Goal: Information Seeking & Learning: Learn about a topic

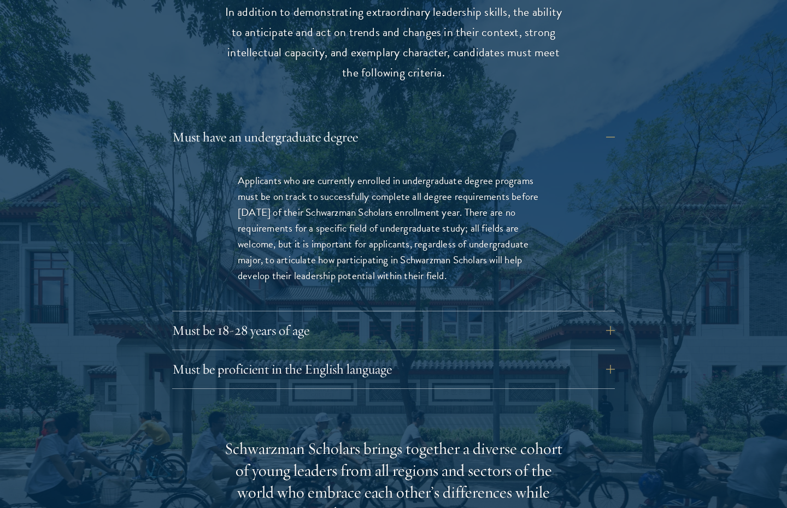
scroll to position [1569, 0]
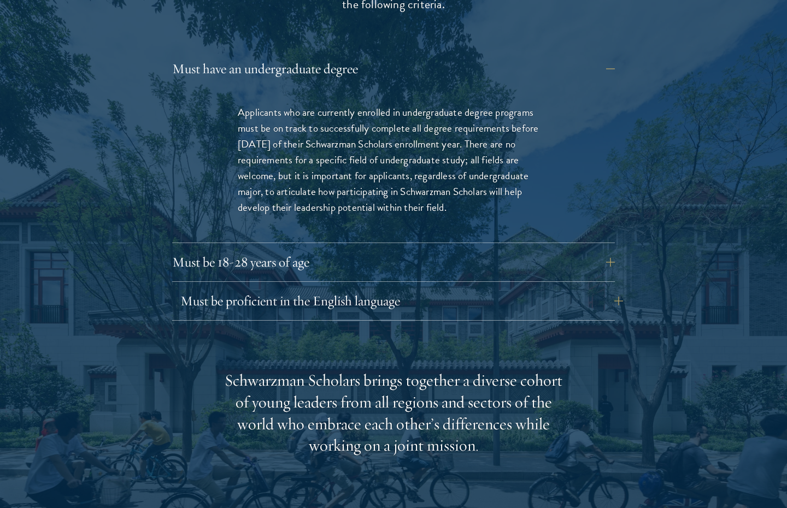
click at [297, 288] on button "Must be proficient in the English language" at bounding box center [401, 301] width 443 height 26
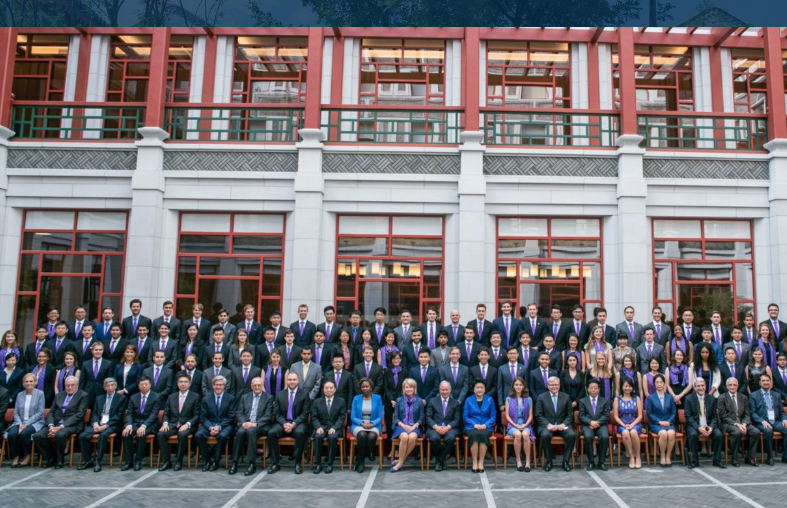
scroll to position [2080, 0]
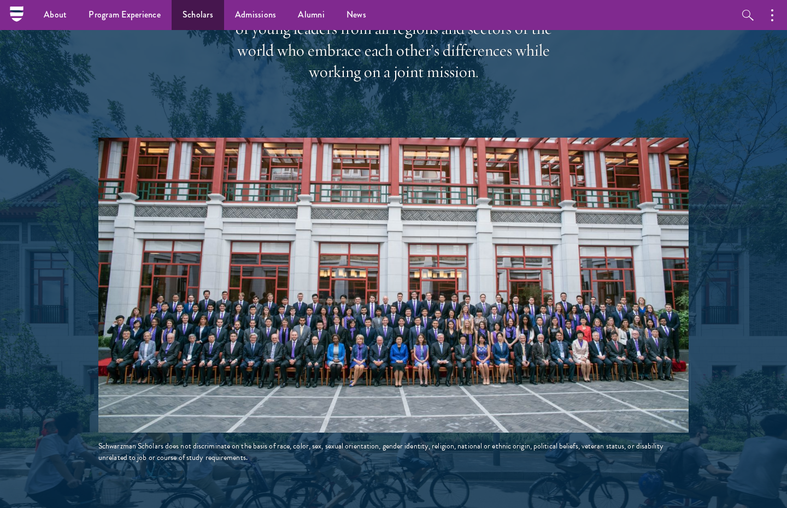
click at [220, 20] on link "Scholars" at bounding box center [198, 15] width 52 height 30
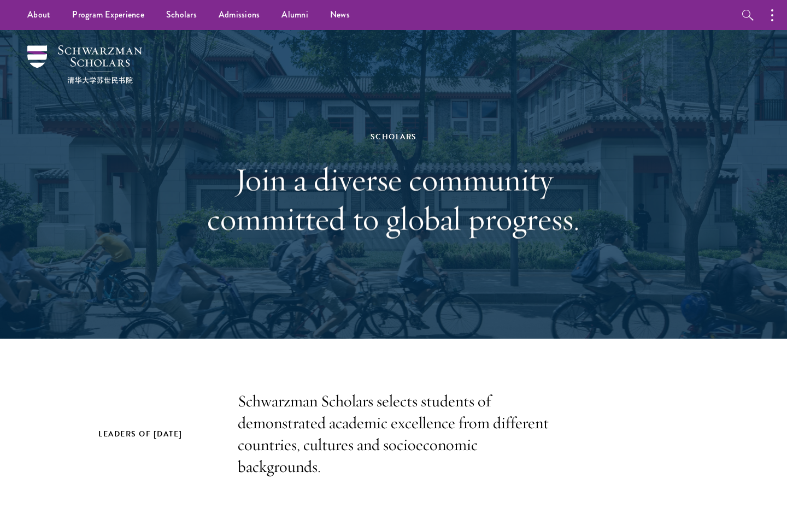
click at [80, 49] on img at bounding box center [84, 64] width 115 height 38
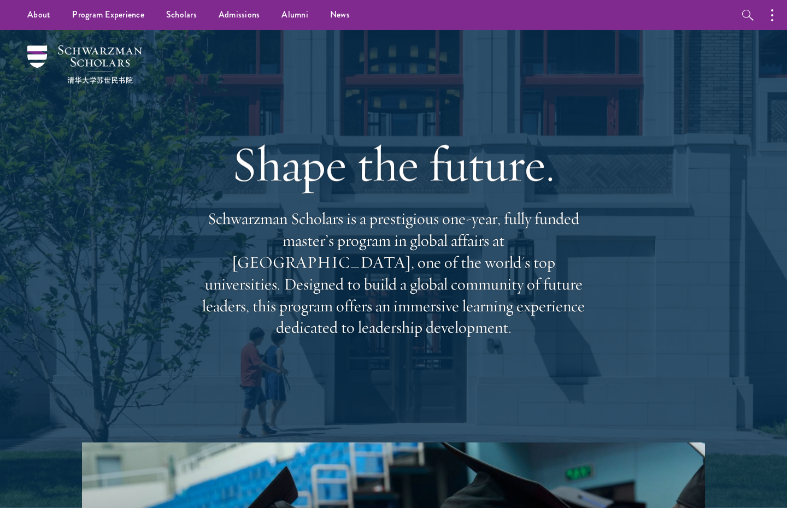
drag, startPoint x: 208, startPoint y: 168, endPoint x: 375, endPoint y: 342, distance: 241.3
click at [375, 342] on div "Shape the future. Schwarzman Scholars is a prestigious one-year, fully funded m…" at bounding box center [394, 236] width 394 height 315
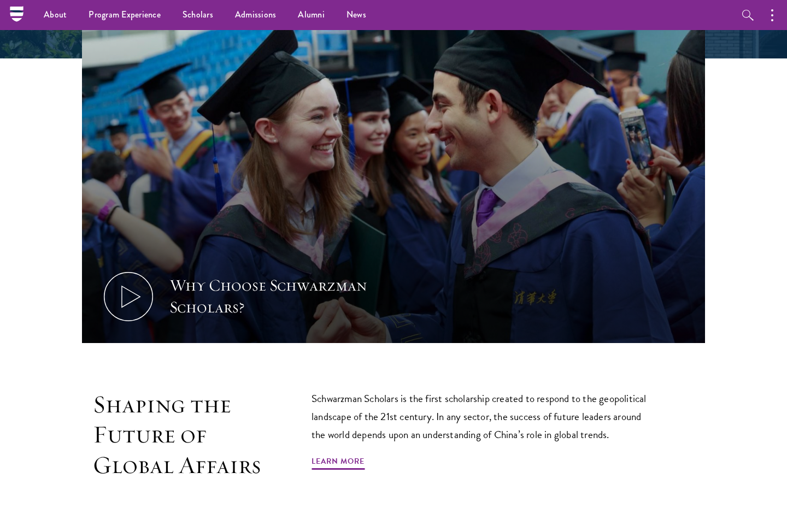
scroll to position [572, 0]
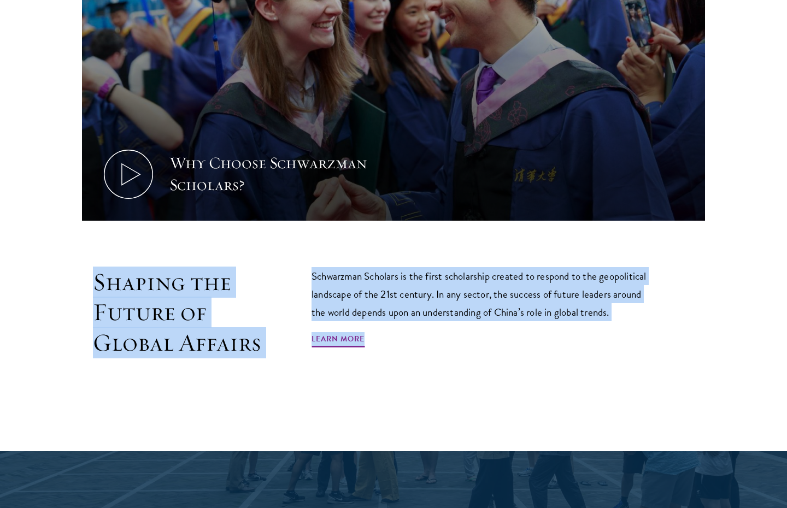
drag, startPoint x: 393, startPoint y: 362, endPoint x: 241, endPoint y: 262, distance: 181.2
click at [241, 262] on section "Why Choose Schwarzman Scholars? Shaping the Future of Global Affairs Schwarzman…" at bounding box center [393, 138] width 787 height 537
click at [241, 261] on section "Why Choose Schwarzman Scholars? Shaping the Future of Global Affairs Schwarzman…" at bounding box center [393, 138] width 787 height 537
drag, startPoint x: 245, startPoint y: 255, endPoint x: 335, endPoint y: 363, distance: 140.2
click at [335, 363] on section "Why Choose Schwarzman Scholars? Shaping the Future of Global Affairs Schwarzman…" at bounding box center [393, 138] width 787 height 537
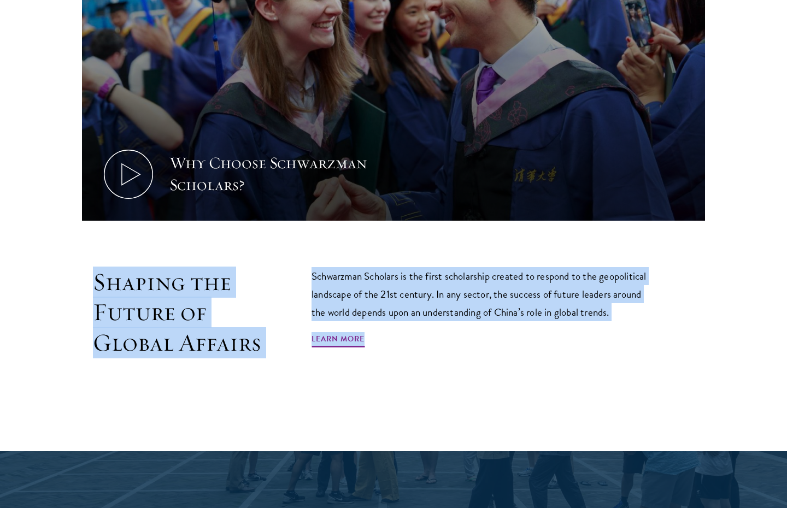
click at [344, 372] on div "Shaping the Future of Global Affairs Schwarzman Scholars is the first scholarsh…" at bounding box center [393, 337] width 623 height 141
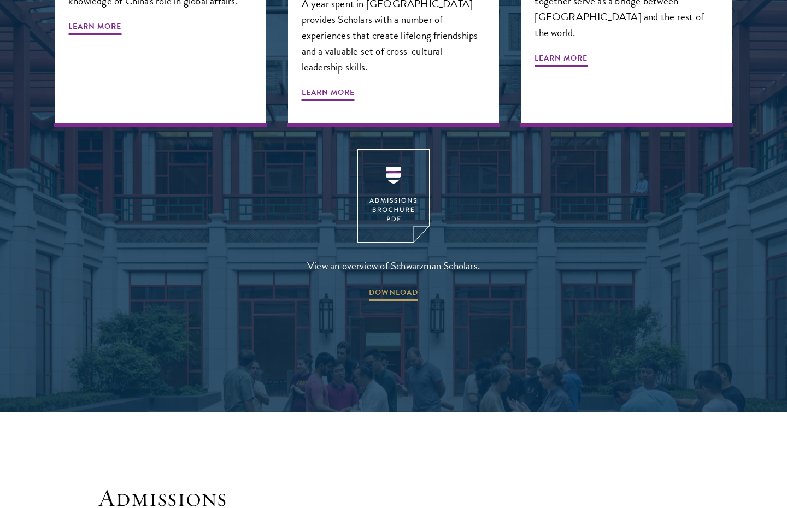
scroll to position [1714, 0]
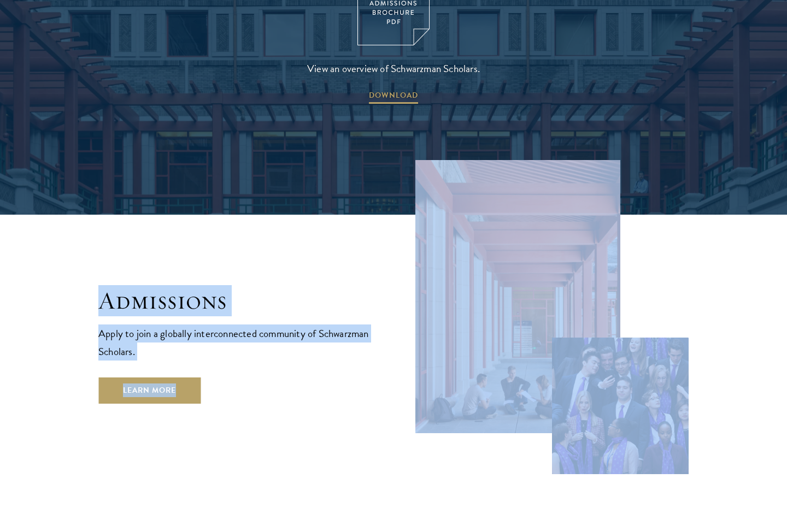
drag, startPoint x: 258, startPoint y: 218, endPoint x: 577, endPoint y: 465, distance: 403.8
click at [577, 465] on main "Shape the future. Schwarzman Scholars is a prestigious one-year, fully funded m…" at bounding box center [393, 118] width 787 height 3603
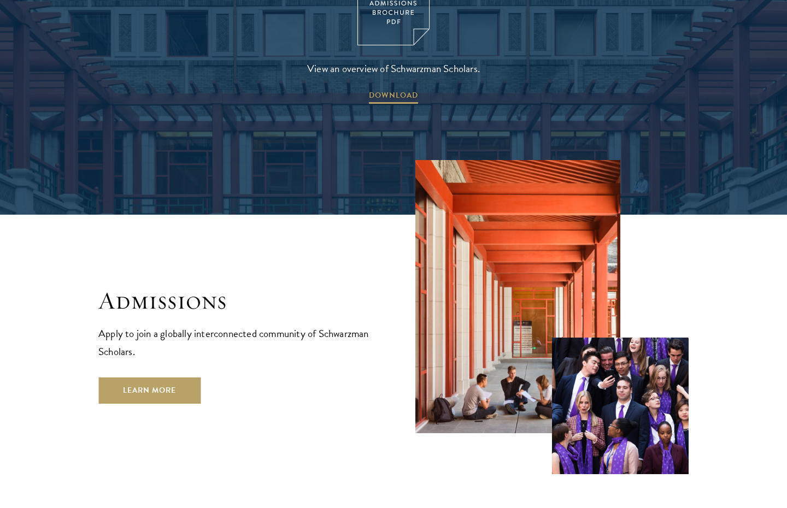
click at [577, 465] on main "Shape the future. Schwarzman Scholars is a prestigious one-year, fully funded m…" at bounding box center [393, 118] width 787 height 3603
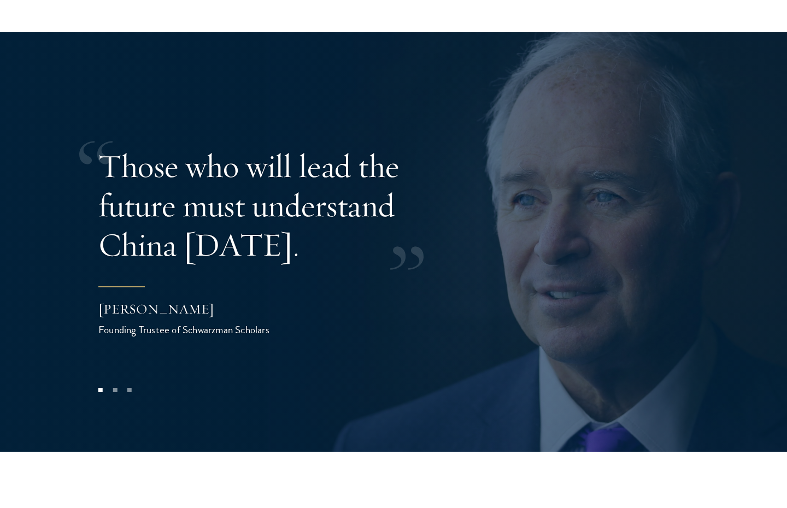
scroll to position [2220, 0]
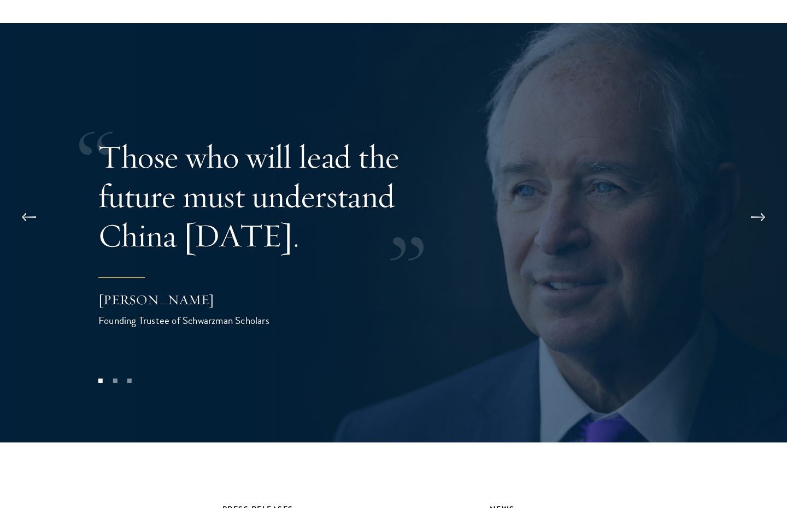
click at [752, 202] on button at bounding box center [758, 217] width 36 height 31
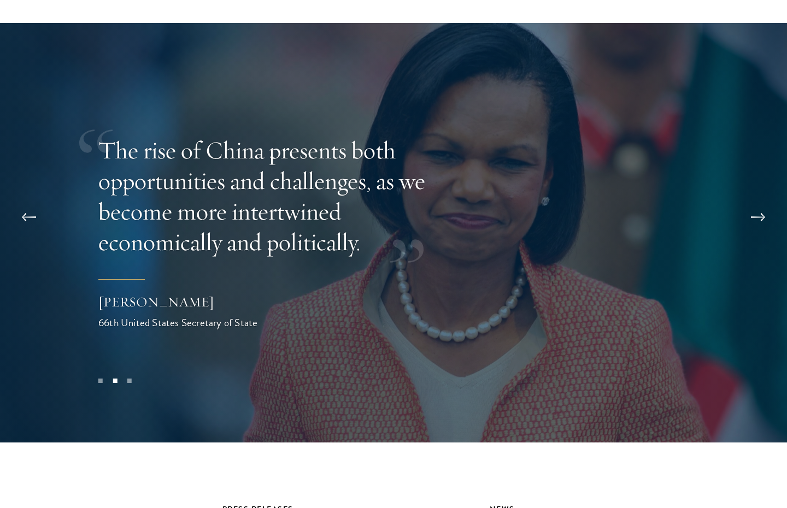
click at [752, 202] on button at bounding box center [758, 217] width 36 height 31
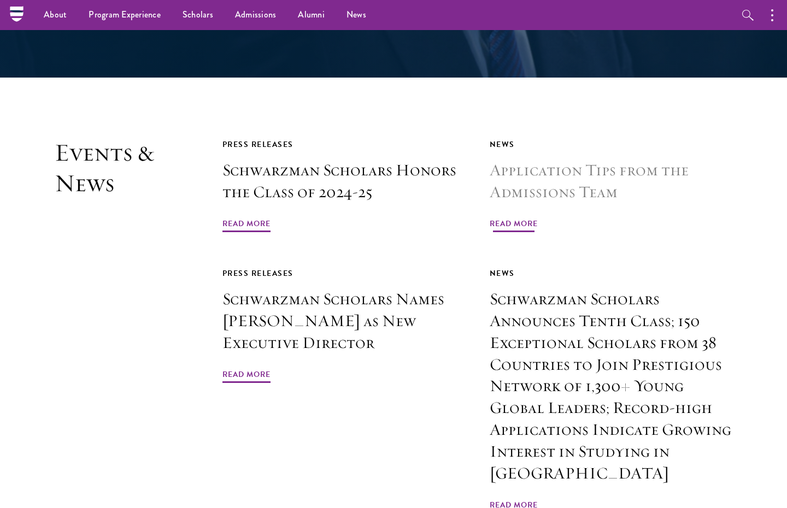
scroll to position [2562, 0]
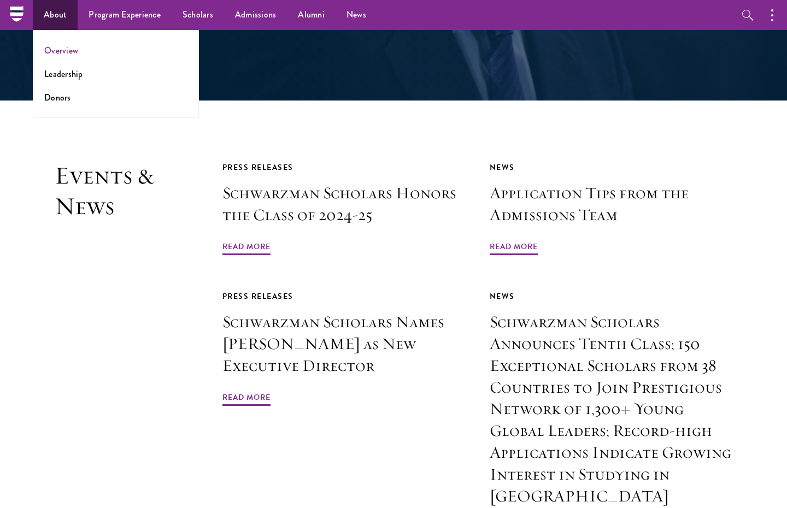
click at [68, 56] on link "Overview" at bounding box center [61, 50] width 34 height 13
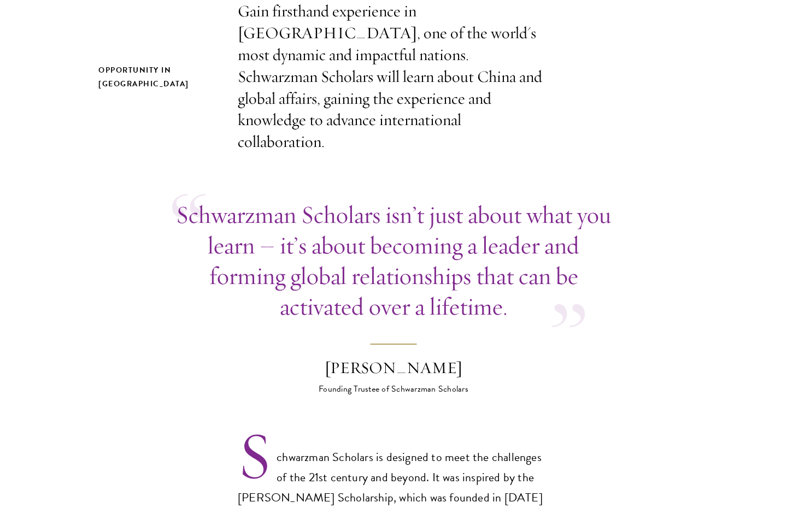
scroll to position [451, 0]
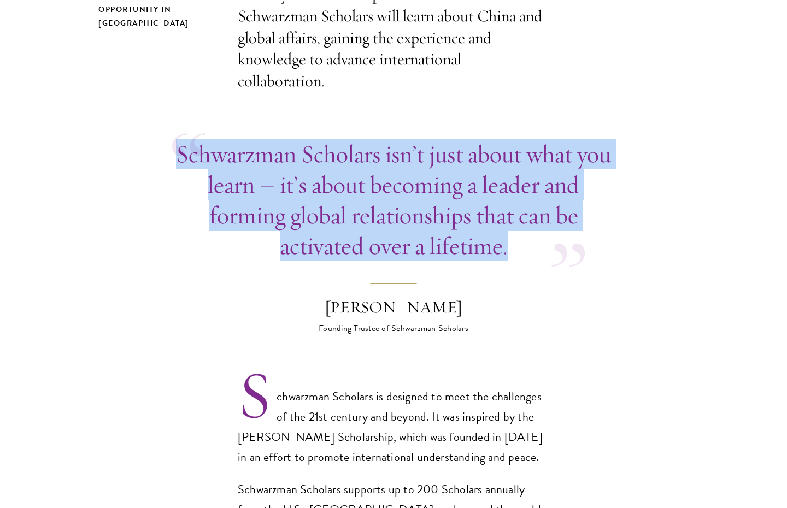
drag, startPoint x: 156, startPoint y: 126, endPoint x: 522, endPoint y: 230, distance: 380.1
click at [522, 230] on p "Schwarzman Scholars isn’t just about what you learn – it’s about becoming a lea…" at bounding box center [393, 200] width 443 height 122
drag, startPoint x: 522, startPoint y: 230, endPoint x: 171, endPoint y: 138, distance: 362.7
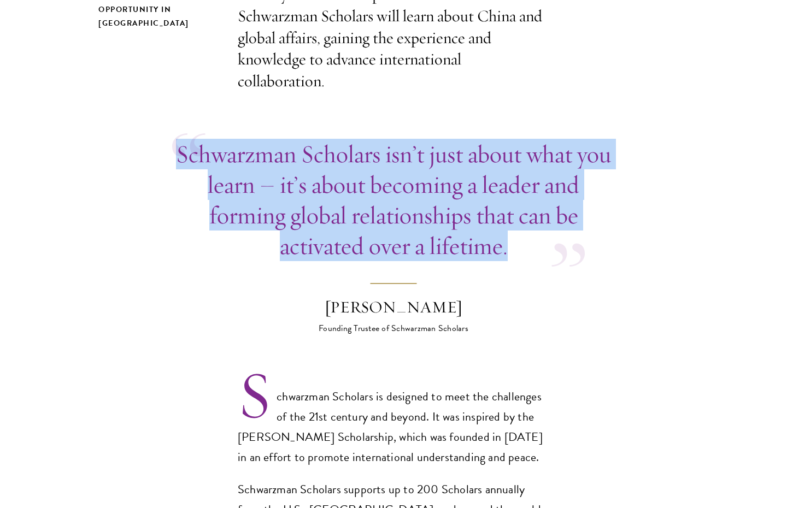
drag, startPoint x: 172, startPoint y: 131, endPoint x: 524, endPoint y: 212, distance: 362.0
click at [524, 212] on p "Schwarzman Scholars isn’t just about what you learn – it’s about becoming a lea…" at bounding box center [393, 200] width 443 height 122
drag, startPoint x: 523, startPoint y: 222, endPoint x: 168, endPoint y: 128, distance: 367.1
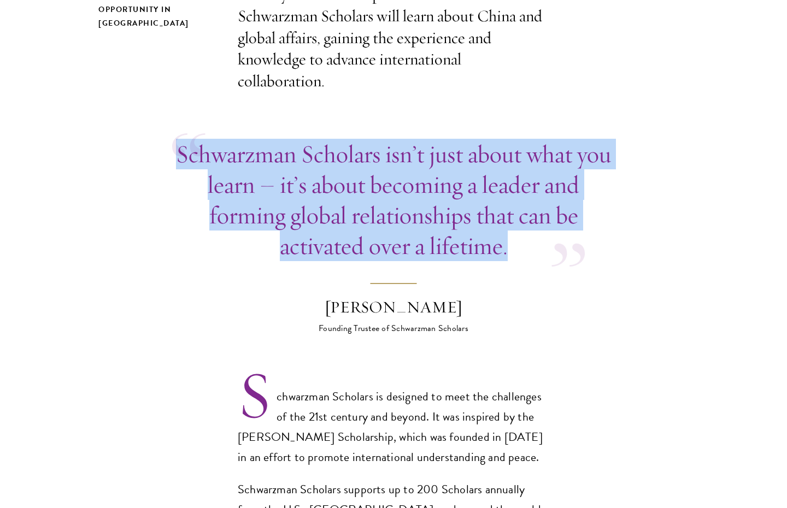
drag, startPoint x: 177, startPoint y: 128, endPoint x: 510, endPoint y: 223, distance: 346.3
click at [510, 223] on div "Schwarzman Scholars isn’t just about what you learn – it’s about becoming a lea…" at bounding box center [393, 200] width 443 height 122
click at [510, 223] on p "Schwarzman Scholars isn’t just about what you learn – it’s about becoming a lea…" at bounding box center [393, 200] width 443 height 122
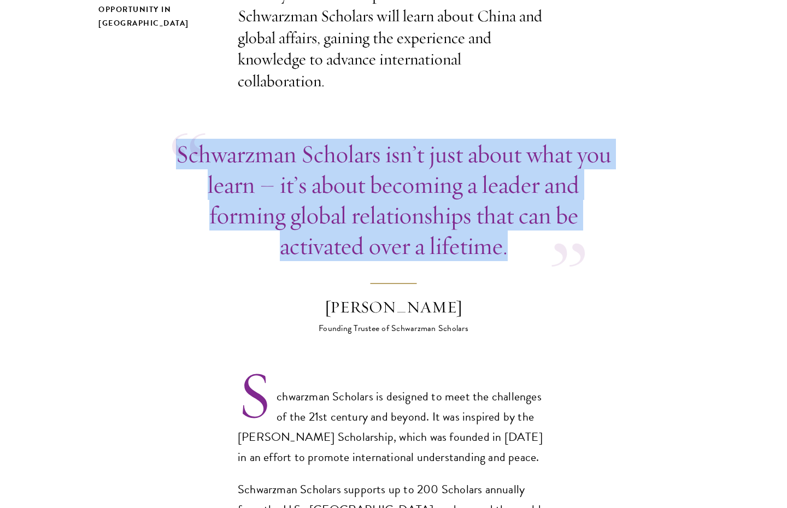
drag, startPoint x: 518, startPoint y: 224, endPoint x: 177, endPoint y: 132, distance: 353.9
click at [177, 139] on p "Schwarzman Scholars isn’t just about what you learn – it’s about becoming a lea…" at bounding box center [393, 200] width 443 height 122
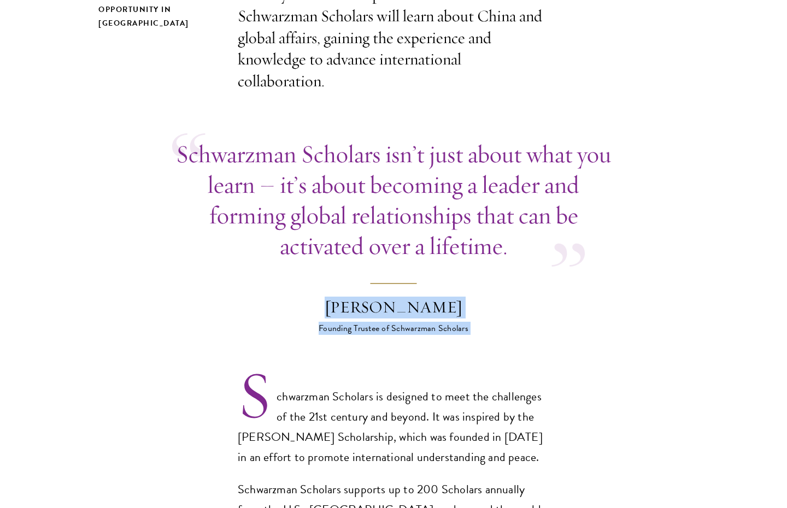
drag, startPoint x: 293, startPoint y: 280, endPoint x: 471, endPoint y: 313, distance: 181.7
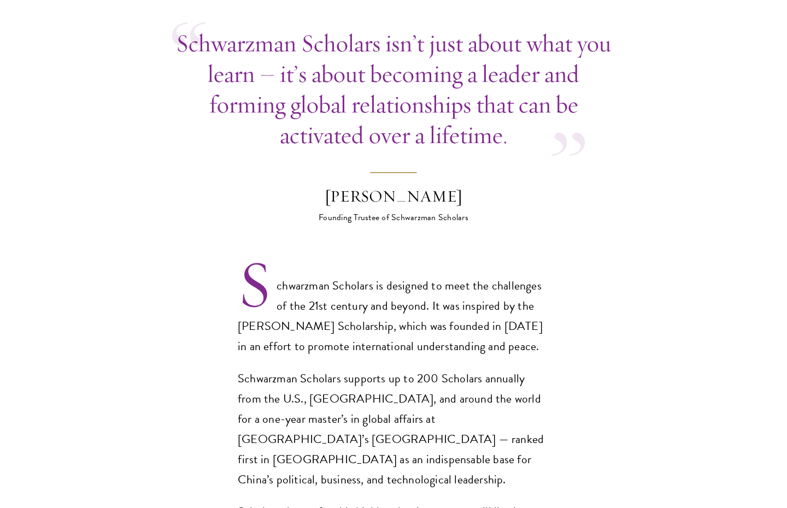
scroll to position [686, 0]
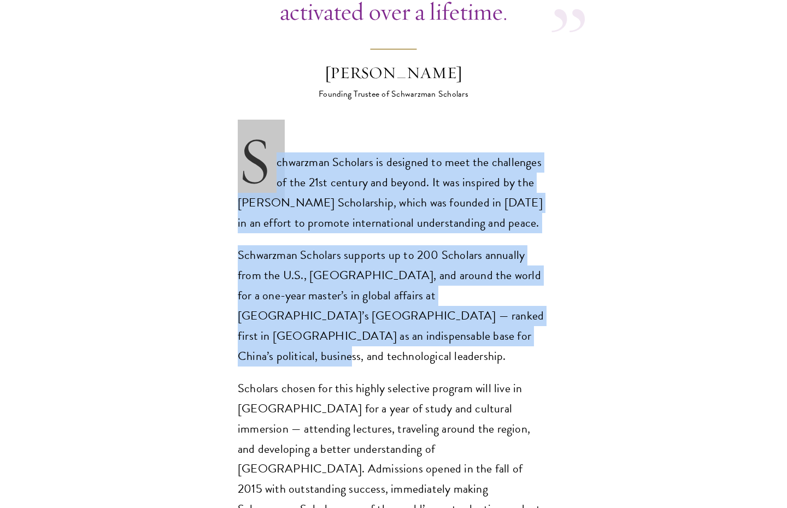
drag, startPoint x: 471, startPoint y: 313, endPoint x: 246, endPoint y: 120, distance: 296.3
click at [246, 153] on div "Schwarzman Scholars is designed to meet the challenges of the 21st century and …" at bounding box center [394, 347] width 312 height 388
click at [246, 153] on p "Schwarzman Scholars is designed to meet the challenges of the 21st century and …" at bounding box center [394, 193] width 312 height 81
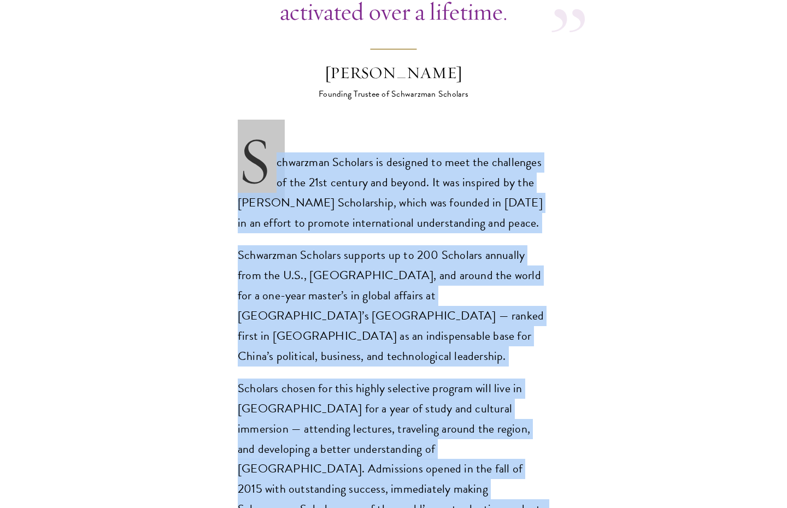
drag, startPoint x: 241, startPoint y: 120, endPoint x: 498, endPoint y: 459, distance: 425.1
click at [498, 459] on div "Schwarzman Scholars is designed to meet the challenges of the 21st century and …" at bounding box center [394, 347] width 312 height 388
click at [498, 459] on p "Scholars chosen for this highly selective program will live in Beijing for a ye…" at bounding box center [394, 460] width 312 height 162
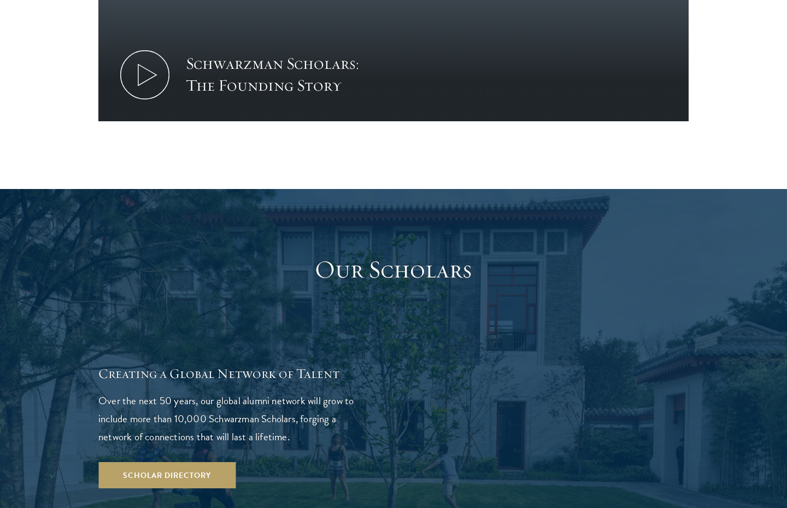
scroll to position [1767, 0]
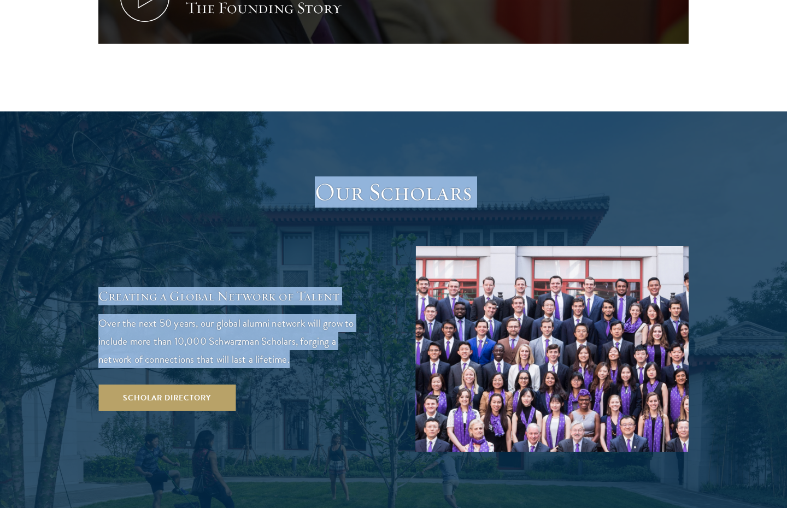
drag, startPoint x: 326, startPoint y: 288, endPoint x: 277, endPoint y: 111, distance: 183.3
click at [277, 177] on div "Our Scholars Creating a Global Network of Talent Over the next 50 years, our gl…" at bounding box center [393, 314] width 591 height 275
click at [277, 177] on h3 "Our Scholars" at bounding box center [393, 192] width 339 height 31
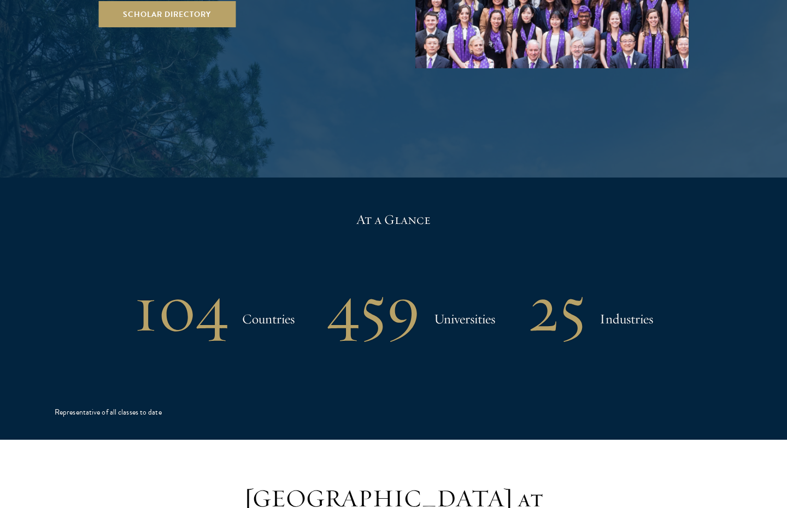
scroll to position [2189, 0]
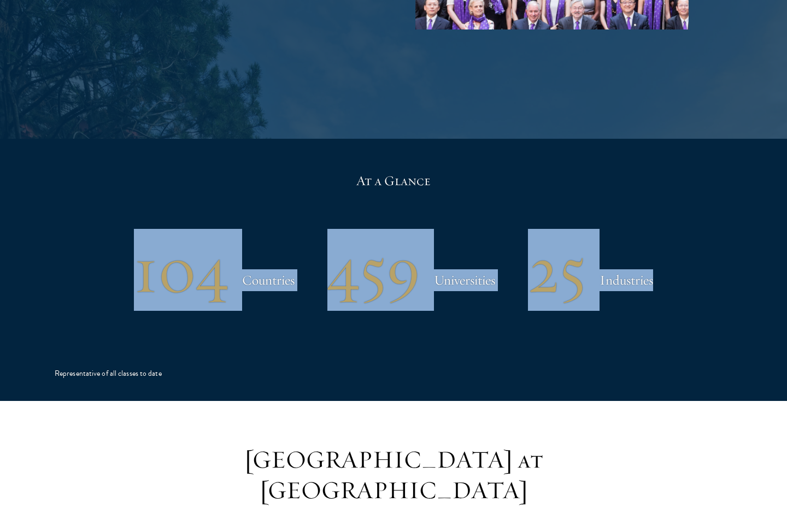
drag, startPoint x: 110, startPoint y: 202, endPoint x: 645, endPoint y: 228, distance: 535.4
click at [645, 228] on div "At a Glance 104 Countries 459 Universities 25 Industries Representative of all …" at bounding box center [394, 270] width 678 height 262
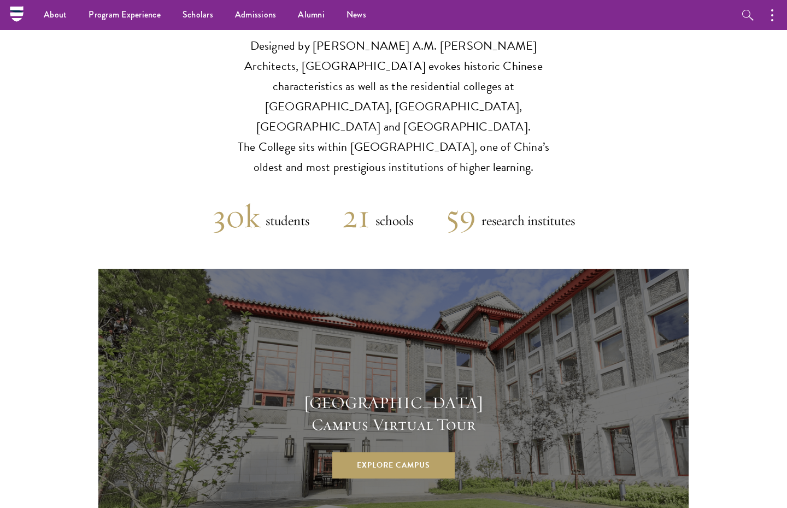
scroll to position [2622, 0]
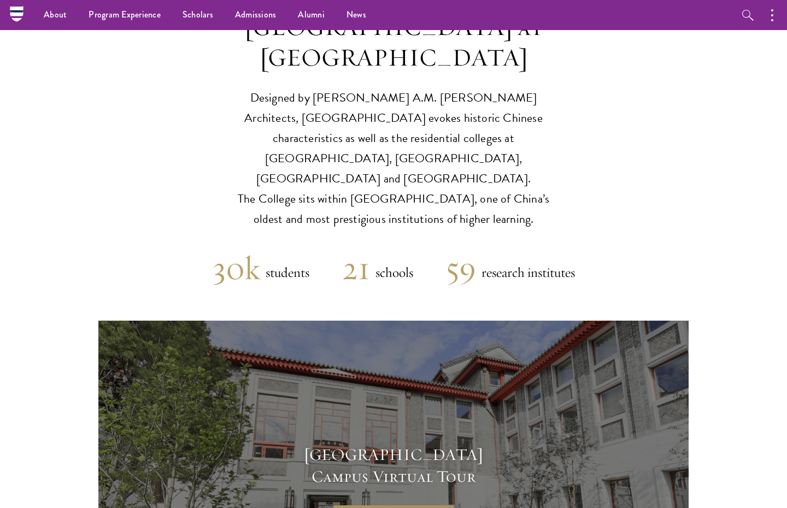
click at [442, 505] on link "Explore Campus" at bounding box center [393, 518] width 122 height 26
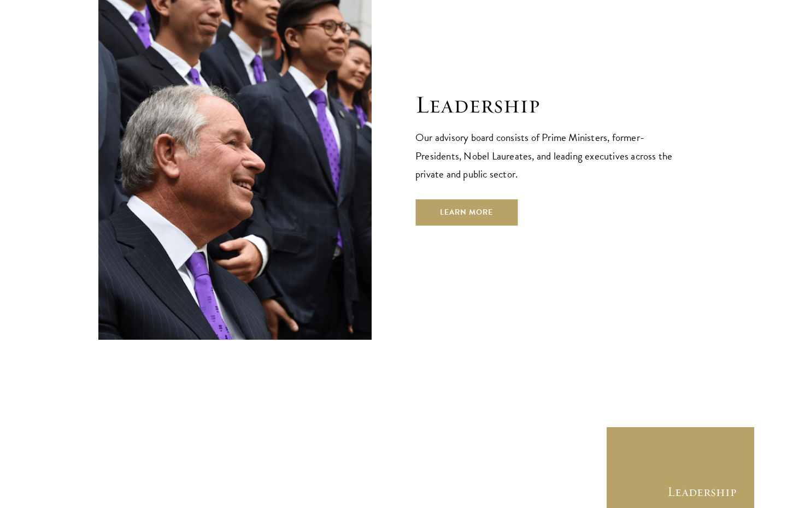
scroll to position [3932, 0]
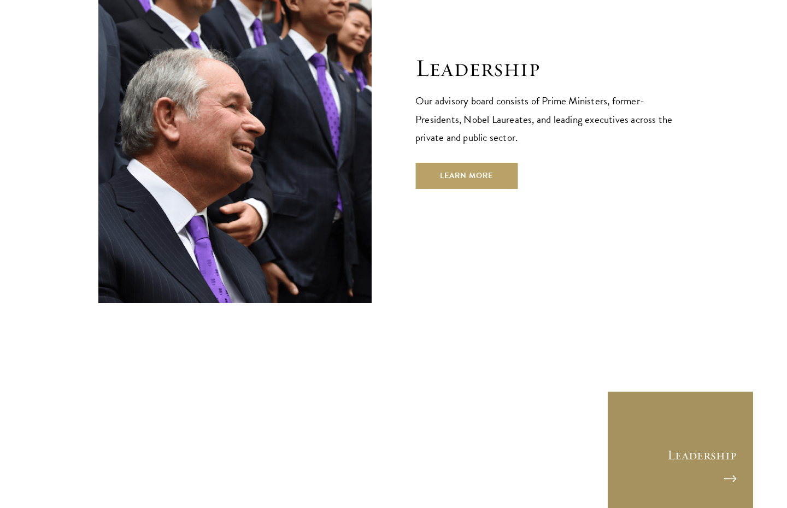
click at [668, 391] on link "Leadership" at bounding box center [681, 465] width 148 height 148
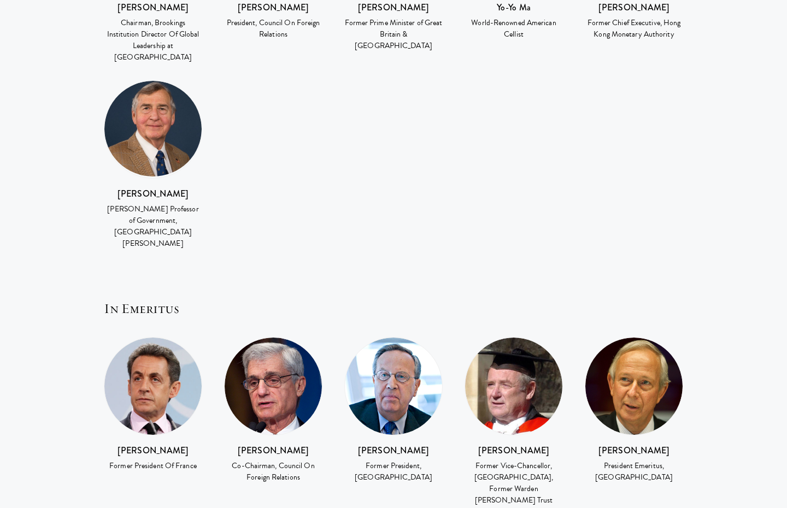
scroll to position [2058, 0]
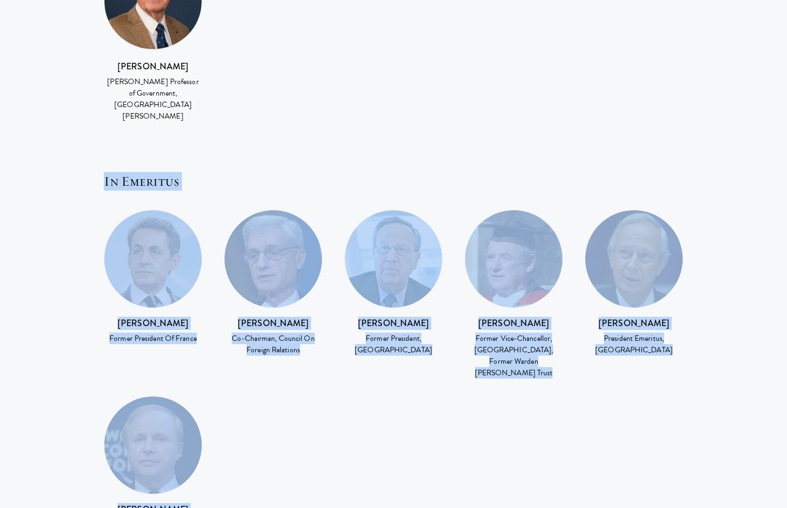
drag, startPoint x: 100, startPoint y: 98, endPoint x: 356, endPoint y: 442, distance: 428.2
click at [356, 442] on div "In Emeritus [PERSON_NAME] Former President Of France [PERSON_NAME] Co-Chairman,…" at bounding box center [393, 366] width 591 height 388
click at [356, 442] on div "[PERSON_NAME] Former President Of France [PERSON_NAME] Co-Chairman, Council On …" at bounding box center [393, 385] width 601 height 350
drag, startPoint x: 363, startPoint y: 448, endPoint x: 104, endPoint y: 97, distance: 435.7
click at [104, 172] on div "In Emeritus [PERSON_NAME] Former President Of France [PERSON_NAME] Co-Chairman,…" at bounding box center [393, 366] width 591 height 388
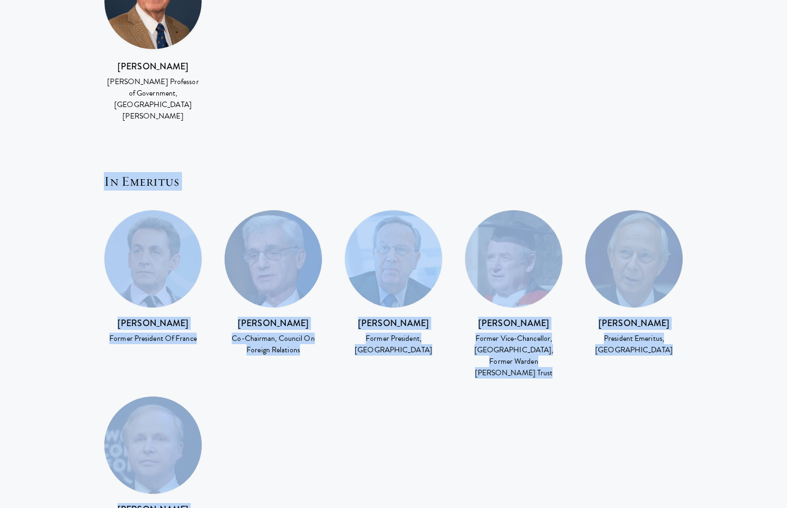
click at [104, 172] on h5 "In Emeritus" at bounding box center [396, 181] width 585 height 19
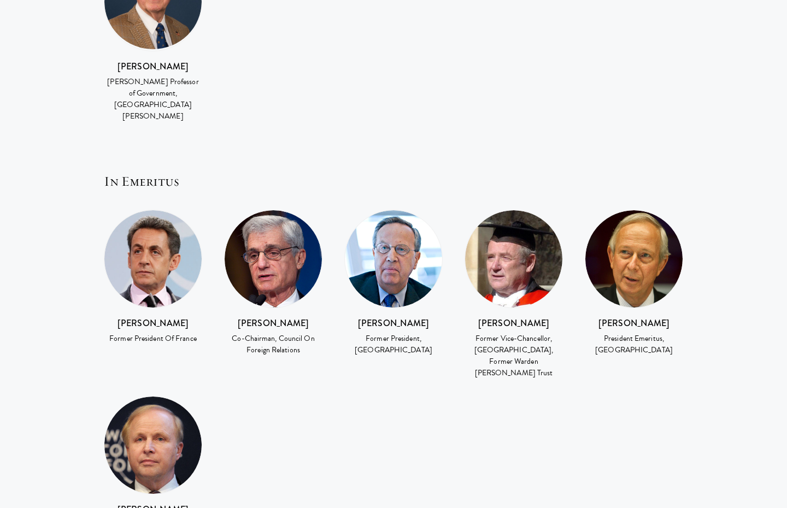
click at [88, 86] on section "International Advisory Board [PERSON_NAME] Former Prime Minister Australia [PER…" at bounding box center [393, 142] width 787 height 1461
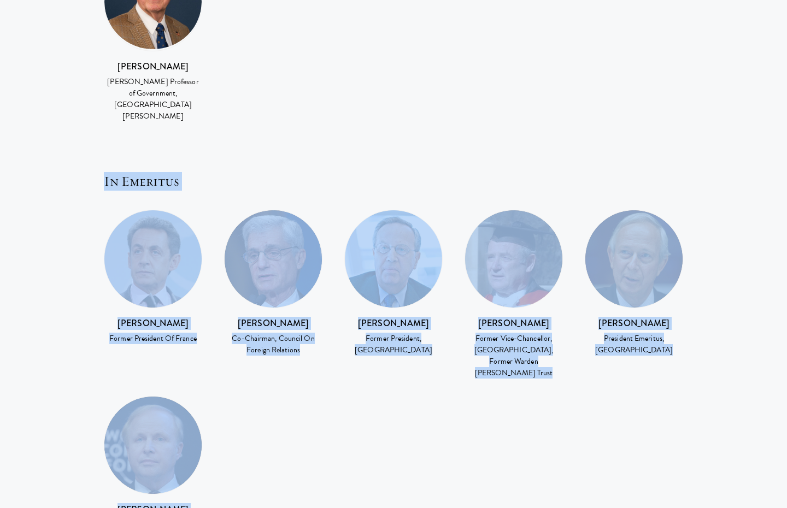
drag, startPoint x: 120, startPoint y: 73, endPoint x: 360, endPoint y: 467, distance: 461.5
click at [360, 467] on div "International Advisory Board [PERSON_NAME] Former Prime Minister Australia [PER…" at bounding box center [393, 143] width 591 height 1330
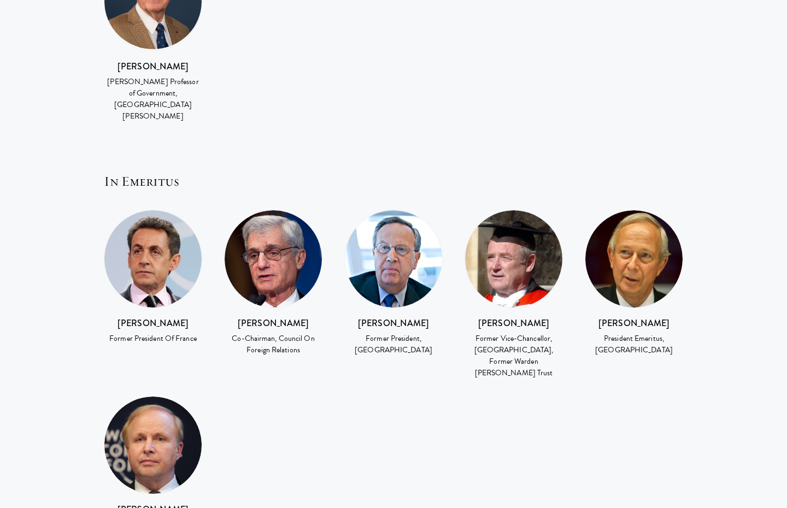
click at [360, 467] on div "International Advisory Board [PERSON_NAME] Former Prime Minister Australia [PER…" at bounding box center [393, 143] width 591 height 1330
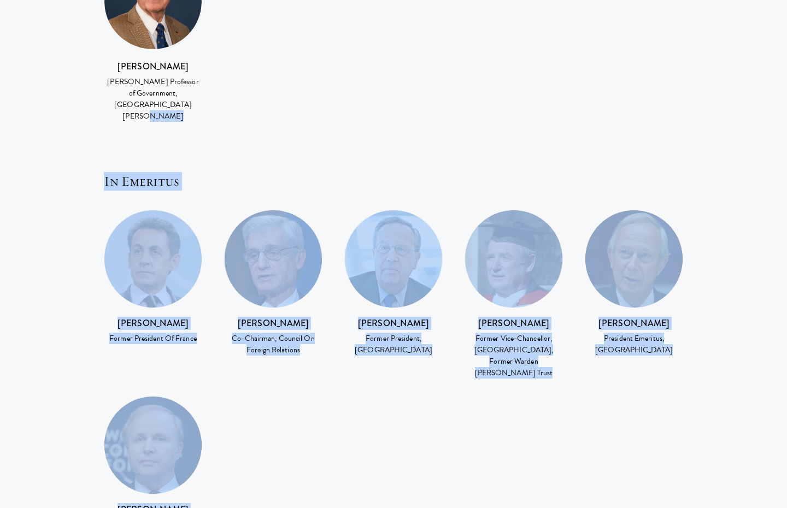
drag, startPoint x: 360, startPoint y: 467, endPoint x: 261, endPoint y: 51, distance: 427.7
click at [261, 51] on div "International Advisory Board [PERSON_NAME] Former Prime Minister Australia [PER…" at bounding box center [393, 143] width 591 height 1330
drag, startPoint x: 254, startPoint y: 81, endPoint x: 656, endPoint y: 457, distance: 550.1
click at [656, 458] on div "International Advisory Board [PERSON_NAME] Former Prime Minister Australia [PER…" at bounding box center [393, 143] width 591 height 1330
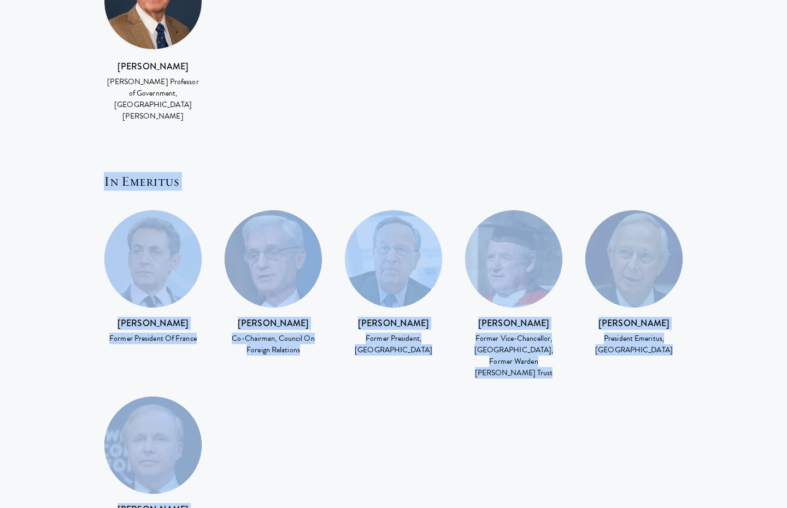
click at [656, 457] on div "International Advisory Board [PERSON_NAME] Former Prime Minister Australia [PER…" at bounding box center [393, 143] width 591 height 1330
drag, startPoint x: 661, startPoint y: 461, endPoint x: 355, endPoint y: 54, distance: 509.3
click at [355, 54] on div "International Advisory Board [PERSON_NAME] Former Prime Minister Australia [PER…" at bounding box center [393, 143] width 591 height 1330
drag, startPoint x: 370, startPoint y: 56, endPoint x: 656, endPoint y: 460, distance: 495.0
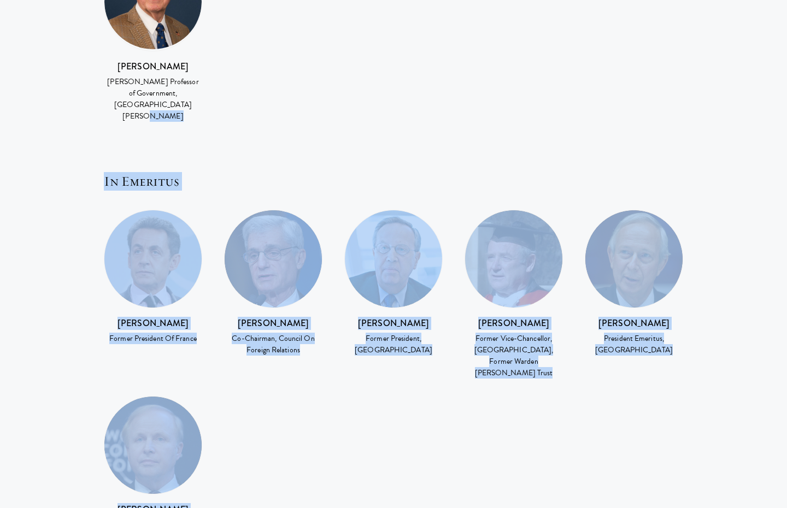
click at [656, 460] on div "International Advisory Board [PERSON_NAME] Former Prime Minister Australia [PER…" at bounding box center [393, 143] width 591 height 1330
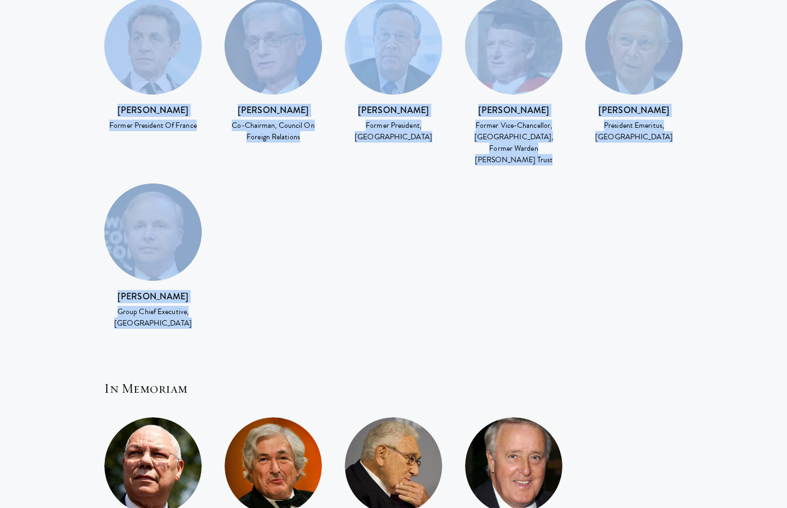
scroll to position [2345, 0]
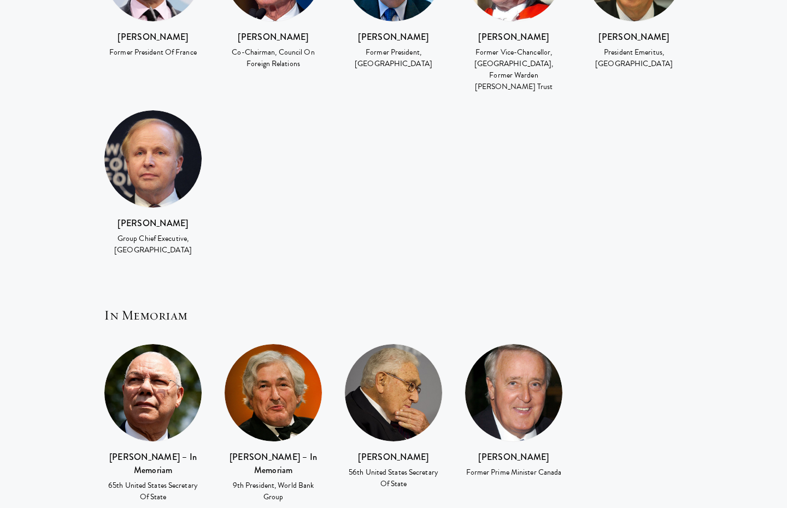
click at [481, 306] on h5 "In Memoriam" at bounding box center [396, 315] width 585 height 19
drag, startPoint x: 426, startPoint y: 359, endPoint x: 365, endPoint y: 357, distance: 61.3
click at [365, 451] on h3 "[PERSON_NAME]" at bounding box center [393, 457] width 98 height 13
copy h3 "[PERSON_NAME]"
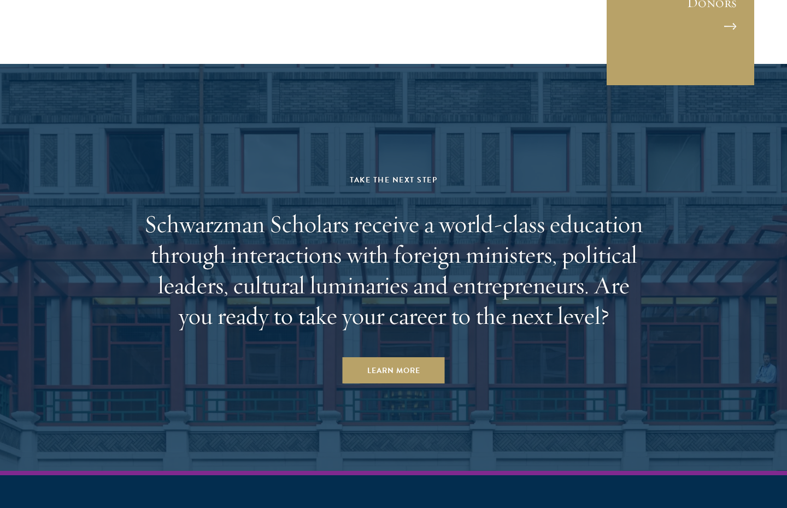
scroll to position [3629, 0]
